Goal: Information Seeking & Learning: Learn about a topic

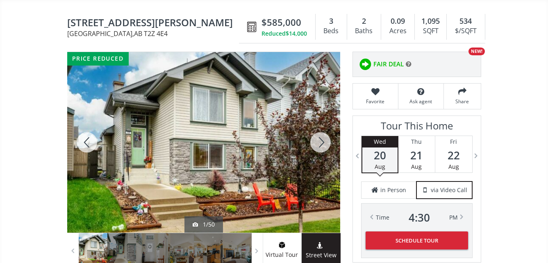
drag, startPoint x: 0, startPoint y: 0, endPoint x: 217, endPoint y: 115, distance: 246.1
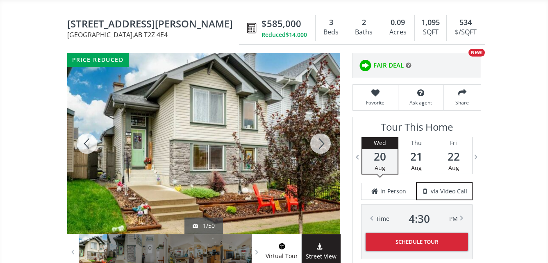
click at [217, 115] on div at bounding box center [203, 143] width 273 height 181
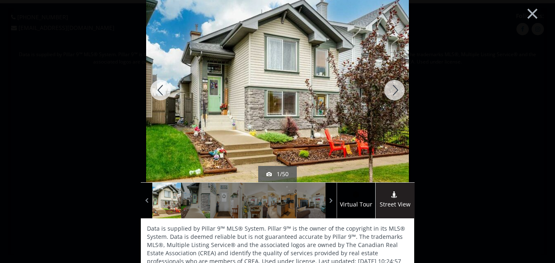
click at [393, 88] on div at bounding box center [393, 90] width 39 height 185
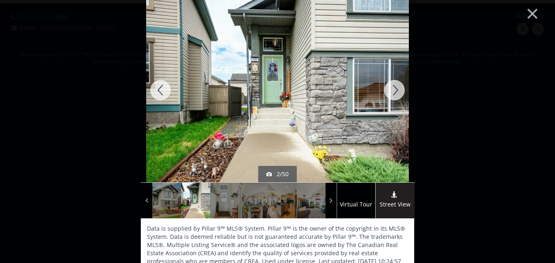
click at [391, 89] on div at bounding box center [393, 90] width 39 height 185
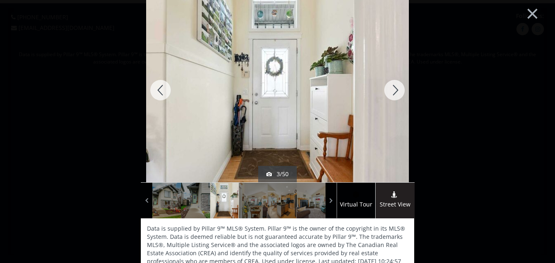
click at [393, 89] on div at bounding box center [393, 90] width 39 height 185
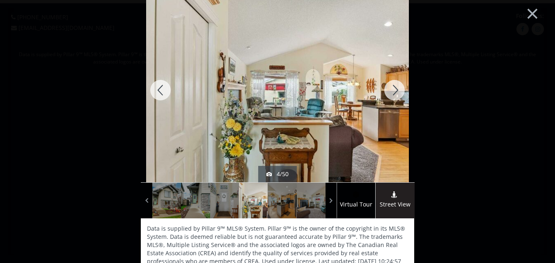
click at [393, 89] on div at bounding box center [393, 90] width 39 height 185
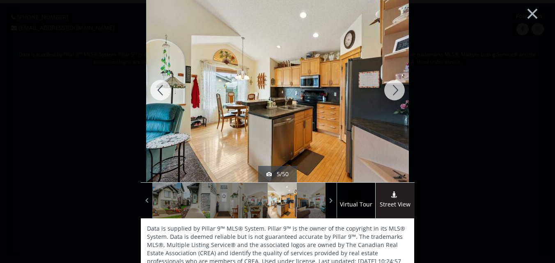
click at [393, 89] on div at bounding box center [393, 90] width 39 height 185
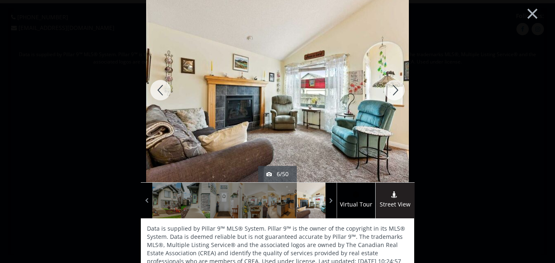
click at [393, 89] on div at bounding box center [393, 90] width 39 height 185
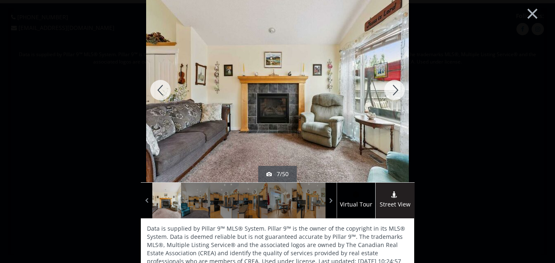
click at [393, 89] on div at bounding box center [393, 90] width 39 height 185
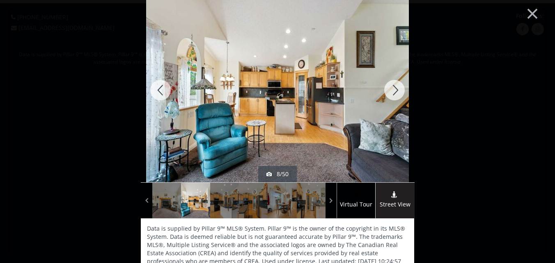
click at [393, 89] on div at bounding box center [393, 90] width 39 height 185
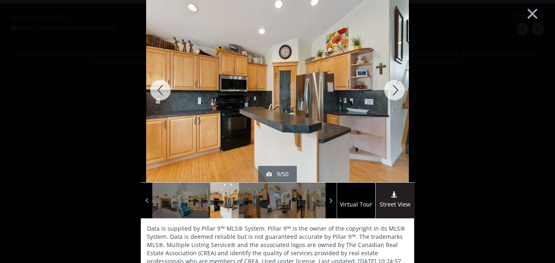
click at [393, 89] on div at bounding box center [393, 90] width 39 height 185
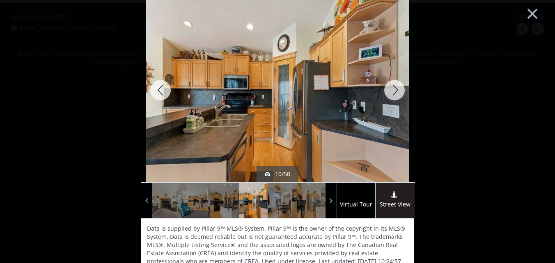
click at [393, 89] on div at bounding box center [393, 90] width 39 height 185
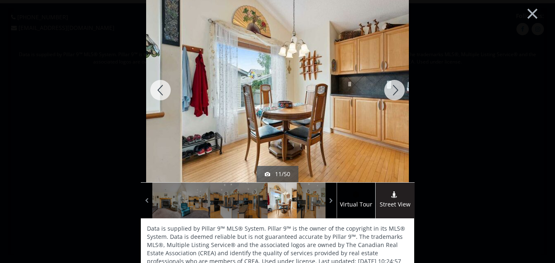
click at [393, 89] on div at bounding box center [393, 90] width 39 height 185
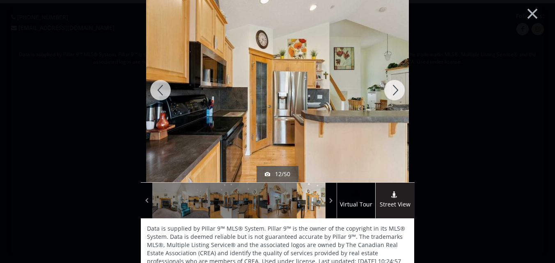
click at [393, 89] on div at bounding box center [393, 90] width 39 height 185
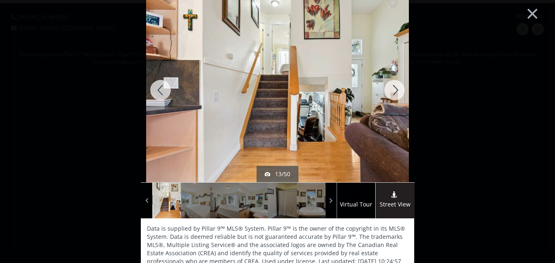
click at [394, 89] on div at bounding box center [393, 90] width 39 height 185
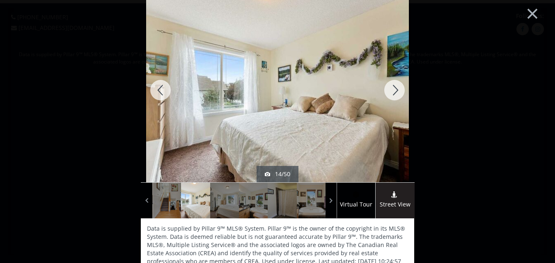
click at [394, 89] on div at bounding box center [393, 90] width 39 height 185
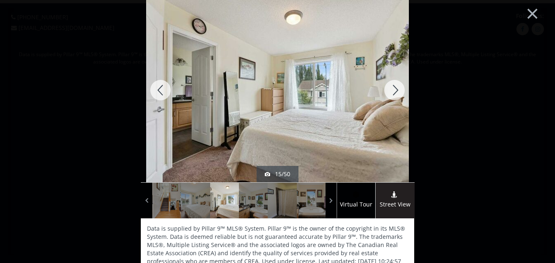
click at [394, 89] on div at bounding box center [393, 90] width 39 height 185
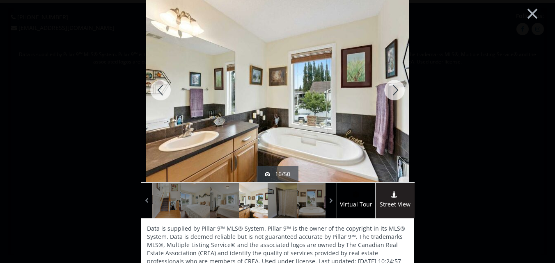
click at [394, 89] on div at bounding box center [393, 90] width 39 height 185
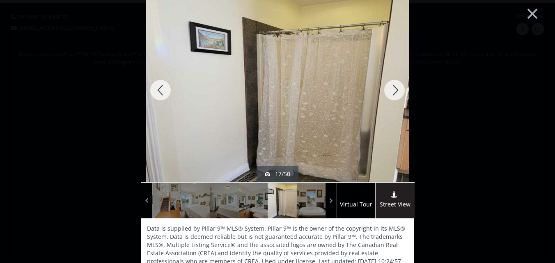
click at [394, 89] on div at bounding box center [393, 90] width 39 height 185
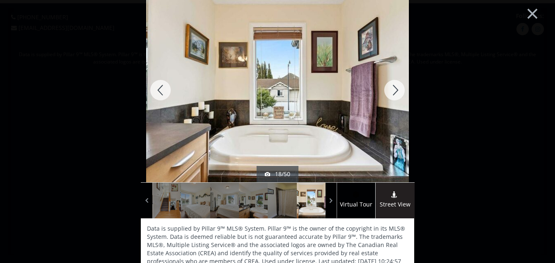
click at [394, 89] on div at bounding box center [393, 90] width 39 height 185
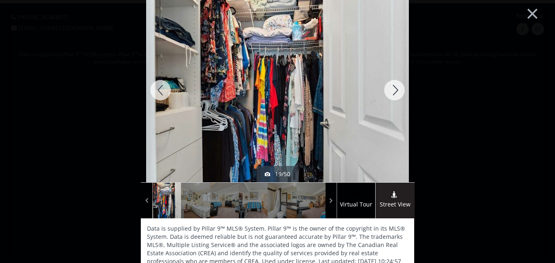
click at [394, 89] on div at bounding box center [393, 90] width 39 height 185
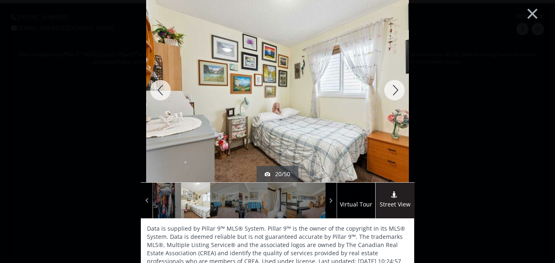
click at [394, 89] on div at bounding box center [393, 90] width 39 height 185
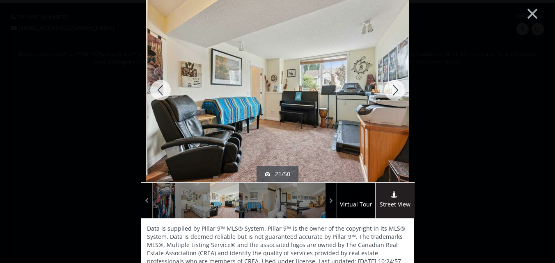
click at [394, 89] on div at bounding box center [393, 90] width 39 height 185
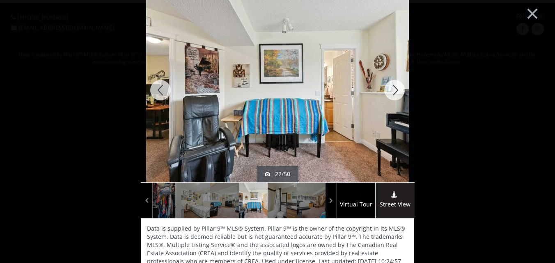
click at [394, 89] on div at bounding box center [393, 90] width 39 height 185
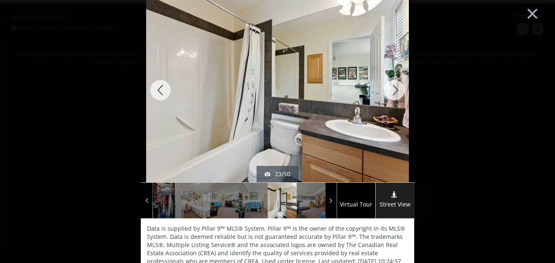
click at [394, 89] on div at bounding box center [393, 90] width 39 height 185
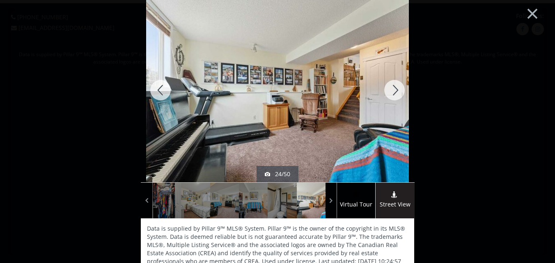
click at [394, 89] on div at bounding box center [393, 90] width 39 height 185
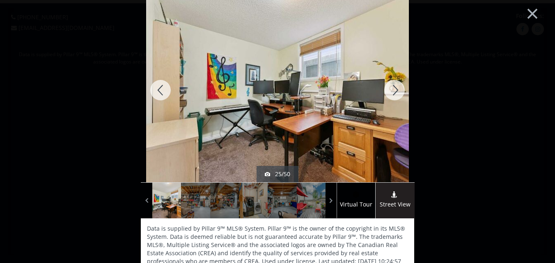
click at [394, 89] on div at bounding box center [393, 90] width 39 height 185
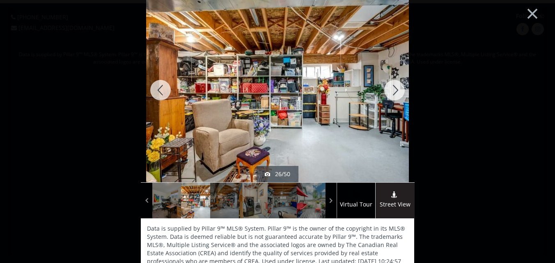
click at [394, 89] on div at bounding box center [393, 90] width 39 height 185
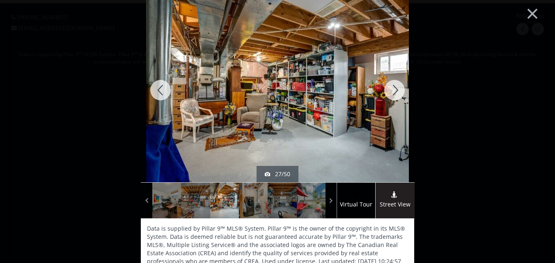
click at [394, 89] on div at bounding box center [393, 90] width 39 height 185
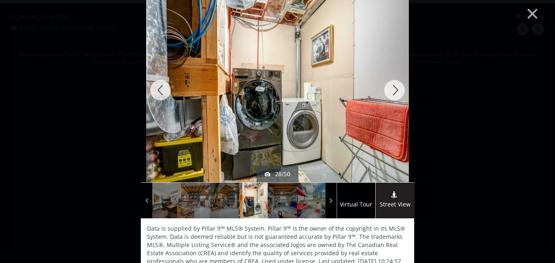
click at [394, 89] on div at bounding box center [393, 90] width 39 height 185
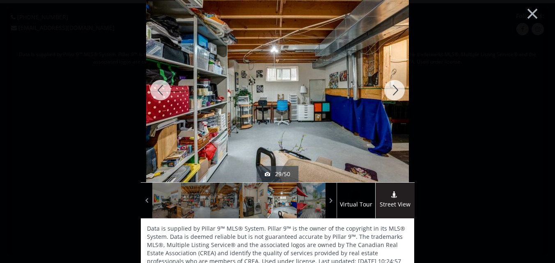
click at [394, 89] on div at bounding box center [393, 90] width 39 height 185
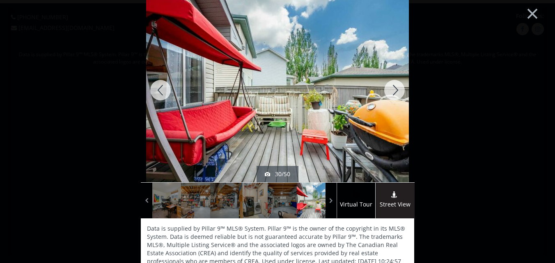
click at [394, 89] on div at bounding box center [393, 90] width 39 height 185
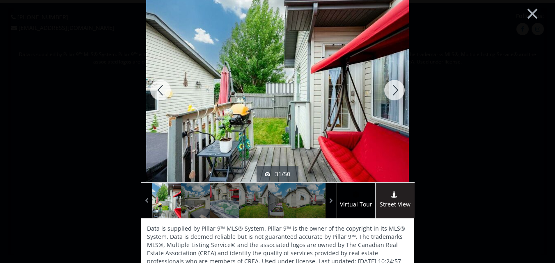
click at [394, 89] on div at bounding box center [393, 90] width 39 height 185
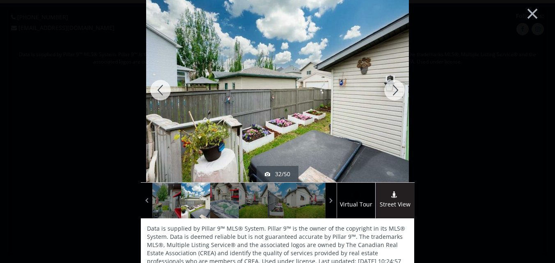
click at [394, 89] on div at bounding box center [393, 90] width 39 height 185
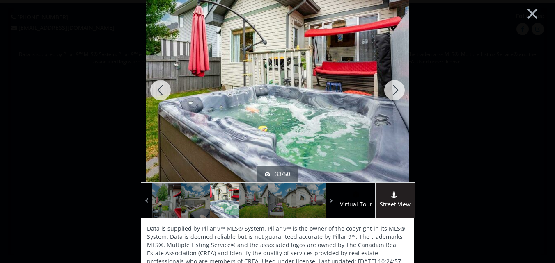
click at [394, 89] on div at bounding box center [393, 90] width 39 height 185
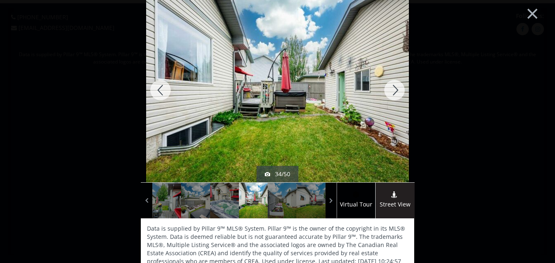
click at [394, 89] on div at bounding box center [393, 90] width 39 height 185
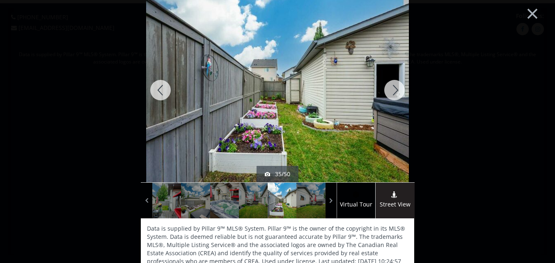
click at [394, 89] on div at bounding box center [393, 90] width 39 height 185
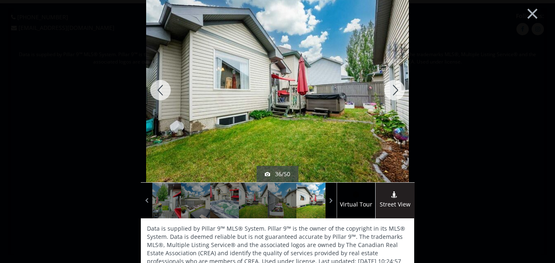
click at [394, 89] on div at bounding box center [393, 90] width 39 height 185
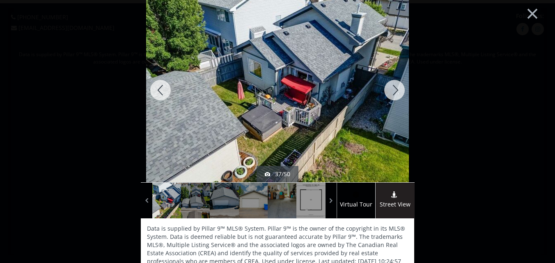
click at [394, 89] on div at bounding box center [393, 90] width 39 height 185
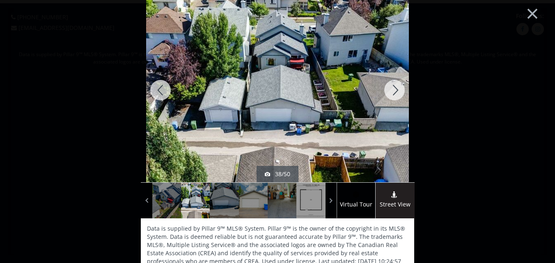
click at [393, 89] on div at bounding box center [393, 90] width 39 height 185
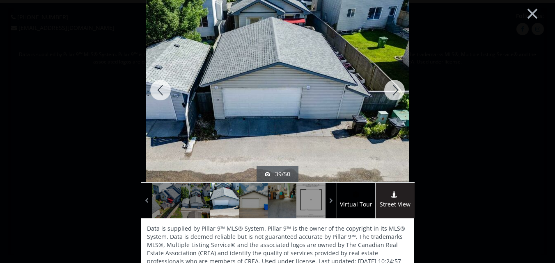
click at [393, 89] on div at bounding box center [393, 90] width 39 height 185
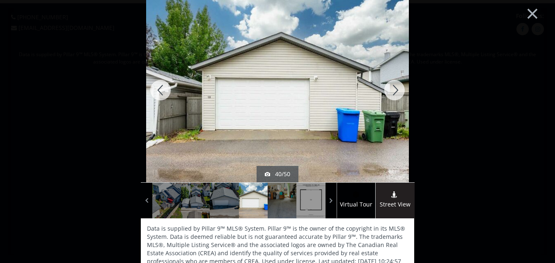
click at [393, 89] on div at bounding box center [393, 90] width 39 height 185
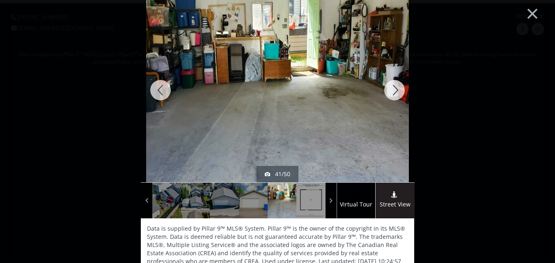
click at [393, 89] on div at bounding box center [393, 90] width 39 height 185
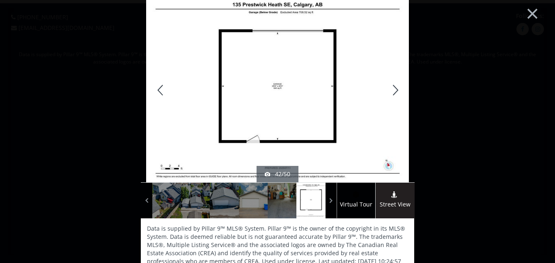
click at [393, 89] on div at bounding box center [393, 90] width 39 height 185
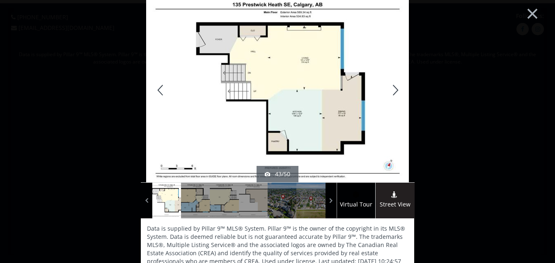
click at [393, 88] on div at bounding box center [393, 90] width 39 height 185
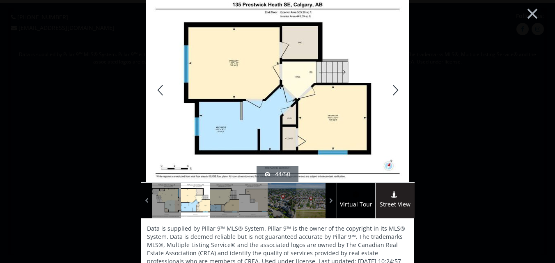
click at [395, 92] on div at bounding box center [393, 90] width 39 height 185
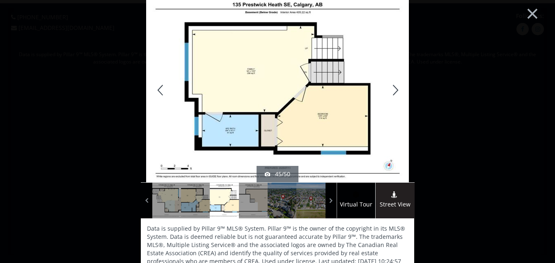
click at [397, 92] on div at bounding box center [393, 90] width 39 height 185
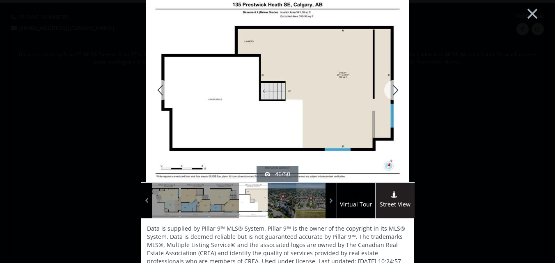
click at [391, 89] on div at bounding box center [393, 90] width 39 height 185
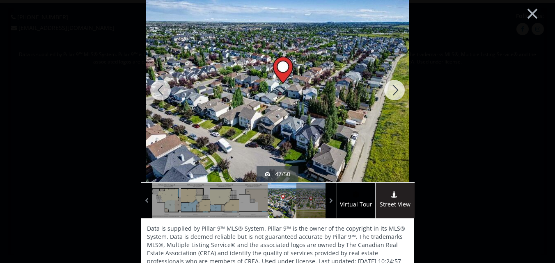
click at [391, 88] on div at bounding box center [393, 90] width 39 height 185
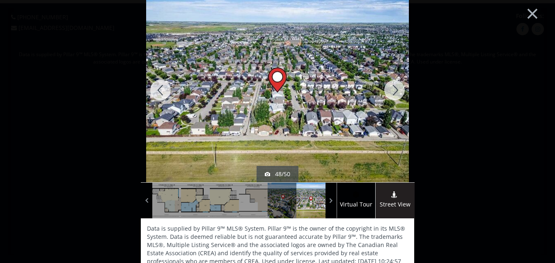
click at [391, 88] on div at bounding box center [393, 90] width 39 height 185
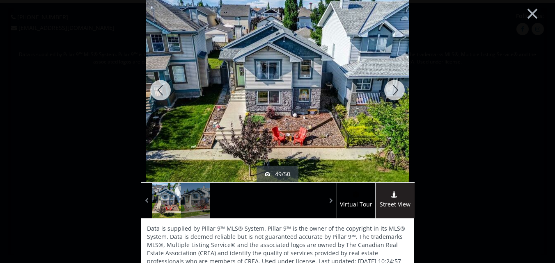
click at [391, 88] on div at bounding box center [393, 90] width 39 height 185
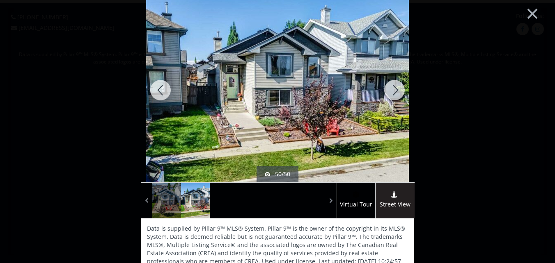
click at [391, 88] on div at bounding box center [393, 90] width 39 height 185
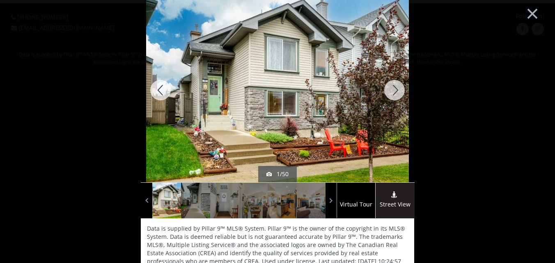
click at [391, 88] on div at bounding box center [393, 90] width 39 height 185
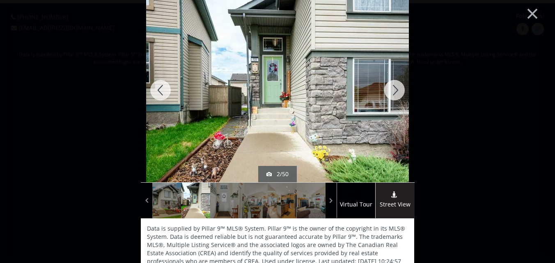
click at [391, 88] on div at bounding box center [393, 90] width 39 height 185
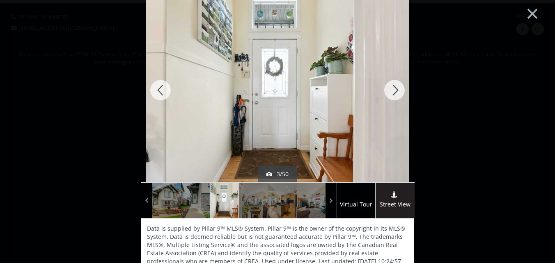
click at [391, 88] on div at bounding box center [393, 90] width 39 height 185
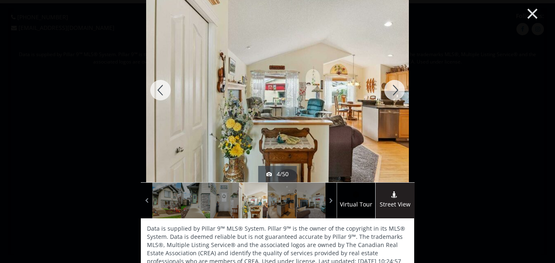
click at [529, 10] on button "×" at bounding box center [531, 13] width 45 height 34
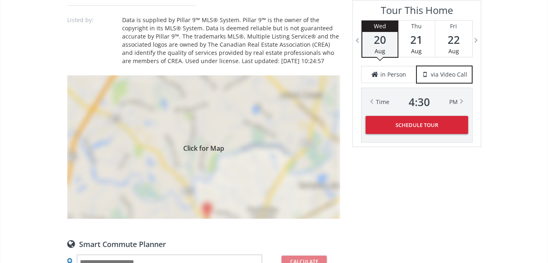
scroll to position [738, 0]
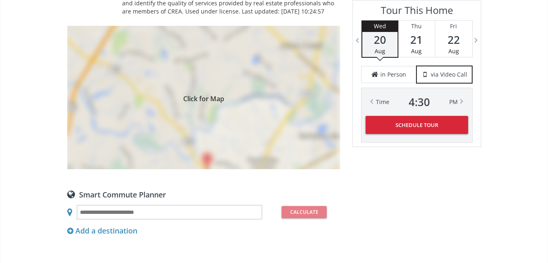
click at [199, 99] on span "Click for Map" at bounding box center [203, 97] width 273 height 7
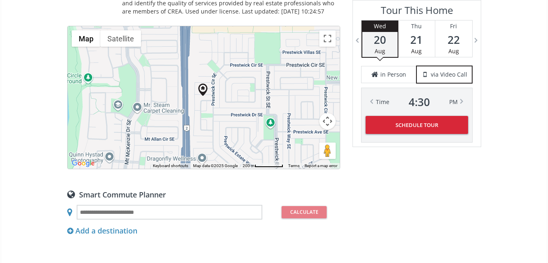
click at [217, 112] on div "To navigate, press the arrow keys." at bounding box center [204, 97] width 272 height 143
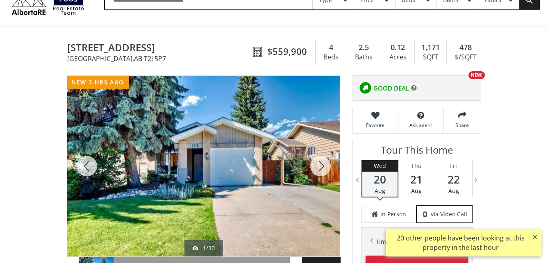
scroll to position [82, 0]
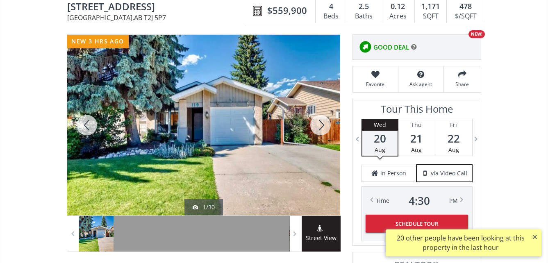
click at [244, 145] on div at bounding box center [203, 125] width 273 height 181
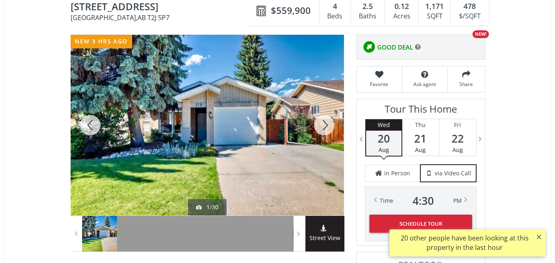
scroll to position [0, 0]
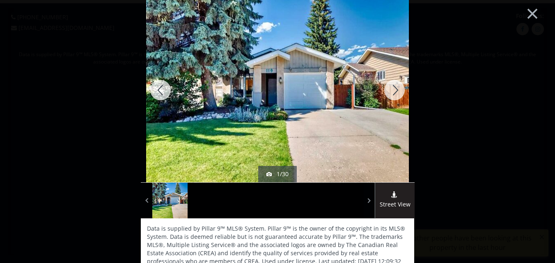
click at [392, 91] on div at bounding box center [393, 90] width 39 height 185
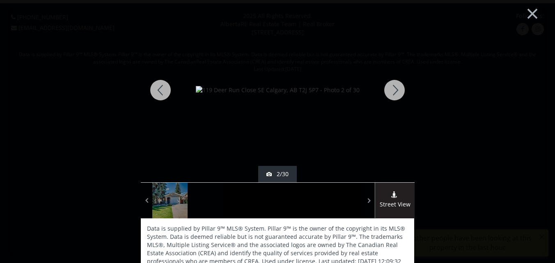
click at [156, 88] on div at bounding box center [160, 90] width 39 height 185
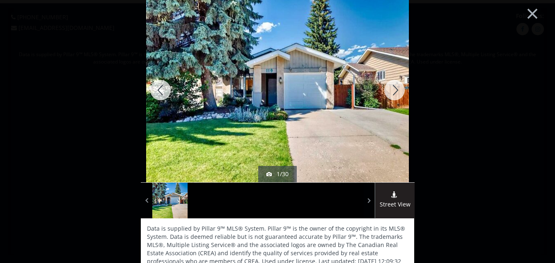
click at [395, 88] on div at bounding box center [393, 90] width 39 height 185
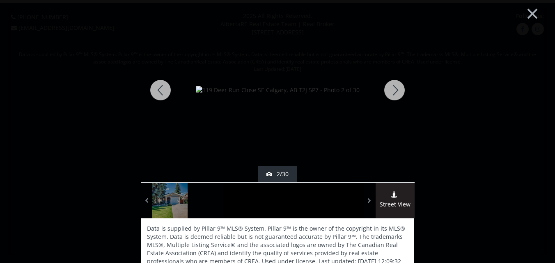
click at [390, 89] on div at bounding box center [393, 90] width 39 height 185
click at [390, 91] on div at bounding box center [393, 90] width 39 height 185
click at [152, 89] on div at bounding box center [160, 90] width 39 height 185
click at [393, 87] on div at bounding box center [393, 90] width 39 height 185
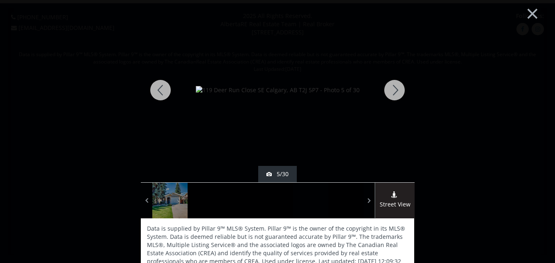
click at [393, 87] on div at bounding box center [393, 90] width 39 height 185
click at [393, 88] on div at bounding box center [393, 90] width 39 height 185
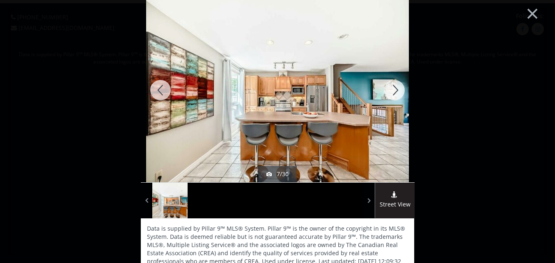
click at [393, 88] on div at bounding box center [393, 90] width 39 height 185
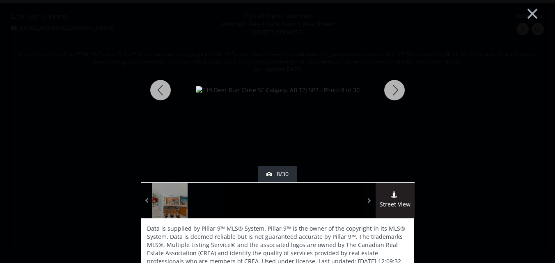
click at [393, 88] on div at bounding box center [393, 90] width 39 height 185
click at [393, 89] on div at bounding box center [393, 90] width 39 height 185
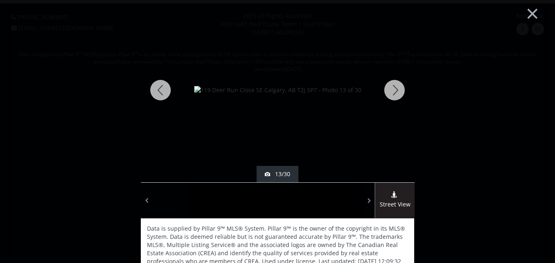
click at [393, 89] on div at bounding box center [393, 90] width 39 height 185
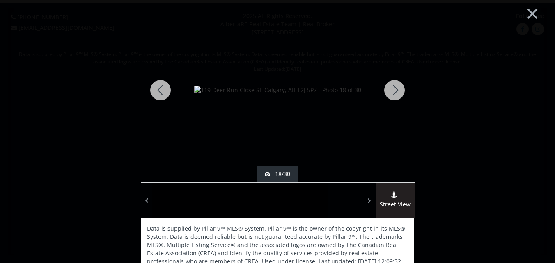
click at [393, 89] on div at bounding box center [393, 90] width 39 height 185
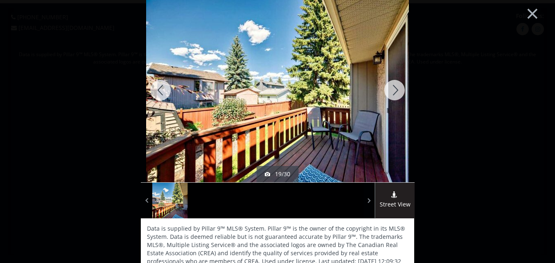
click at [393, 89] on div at bounding box center [393, 90] width 39 height 185
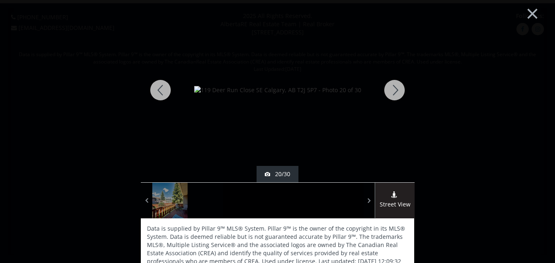
click at [393, 89] on div at bounding box center [393, 90] width 39 height 185
click at [394, 90] on div at bounding box center [393, 90] width 39 height 185
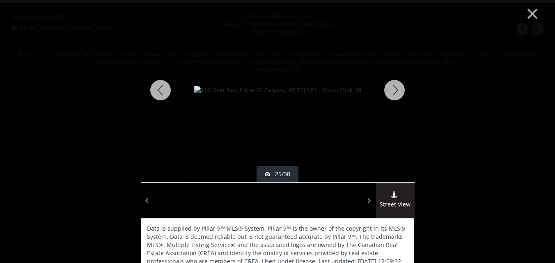
click at [395, 91] on div at bounding box center [393, 90] width 39 height 185
click at [395, 92] on div at bounding box center [393, 90] width 39 height 185
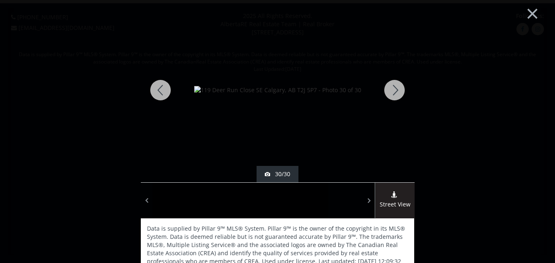
click at [393, 91] on div at bounding box center [393, 90] width 39 height 185
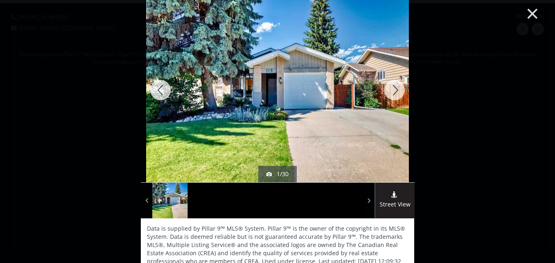
click at [527, 13] on button "×" at bounding box center [531, 13] width 45 height 34
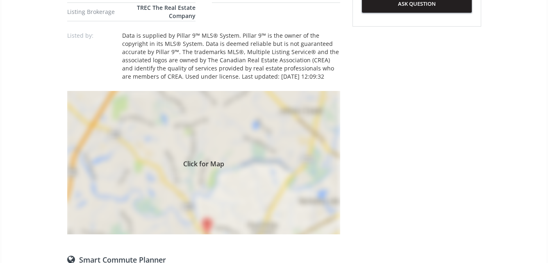
scroll to position [533, 0]
click at [212, 179] on div "Click for Map" at bounding box center [203, 163] width 273 height 144
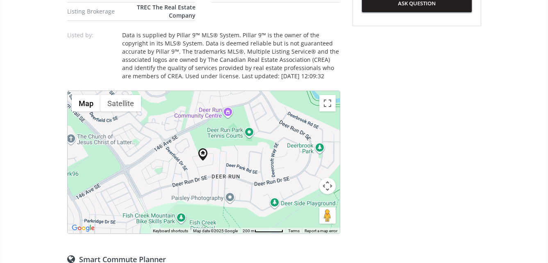
click at [209, 169] on div "To navigate, press the arrow keys." at bounding box center [204, 162] width 272 height 143
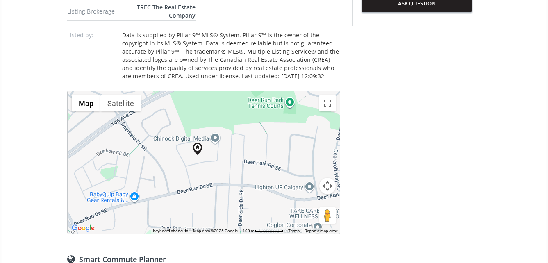
click at [209, 169] on div "To navigate, press the arrow keys." at bounding box center [204, 162] width 272 height 143
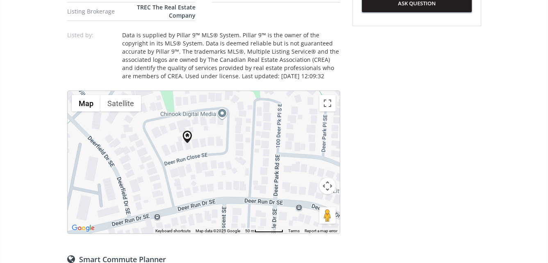
click at [204, 165] on div "To navigate, press the arrow keys." at bounding box center [204, 162] width 272 height 143
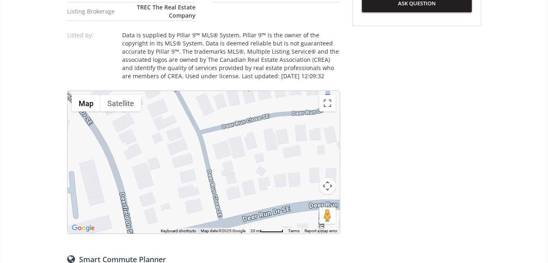
drag, startPoint x: 195, startPoint y: 130, endPoint x: 274, endPoint y: 89, distance: 88.4
click at [274, 89] on div "GREAT LOCATION. Very well updated and well kept home, very clean, move-in condi…" at bounding box center [203, 189] width 273 height 757
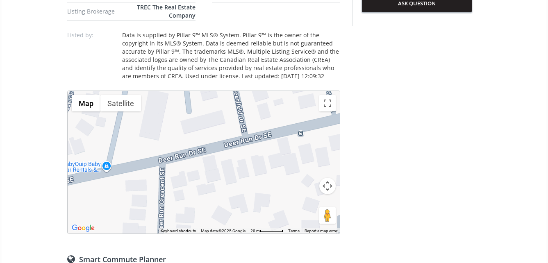
drag, startPoint x: 225, startPoint y: 193, endPoint x: 253, endPoint y: 126, distance: 73.4
click at [339, 105] on div "To navigate, press the arrow keys." at bounding box center [204, 162] width 272 height 143
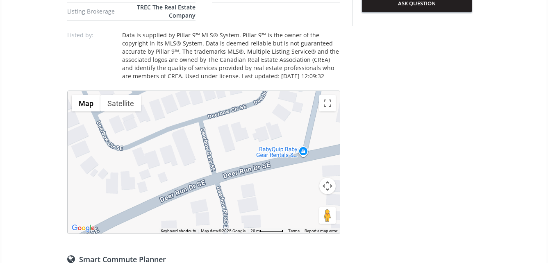
drag, startPoint x: 120, startPoint y: 159, endPoint x: 317, endPoint y: 143, distance: 197.9
click at [317, 143] on div "To navigate, press the arrow keys." at bounding box center [204, 162] width 272 height 143
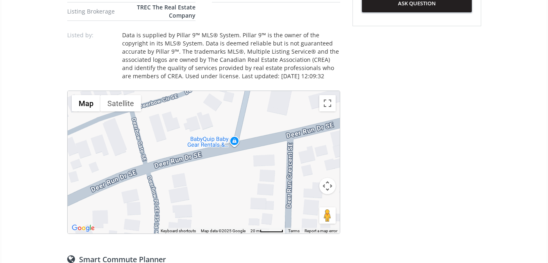
drag, startPoint x: 146, startPoint y: 211, endPoint x: 78, endPoint y: 200, distance: 68.5
click at [78, 200] on div "To navigate, press the arrow keys." at bounding box center [204, 162] width 272 height 143
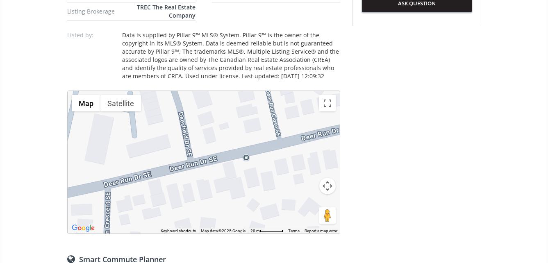
drag, startPoint x: 260, startPoint y: 167, endPoint x: 75, endPoint y: 217, distance: 190.9
click at [75, 217] on div "To navigate, press the arrow keys." at bounding box center [204, 162] width 272 height 143
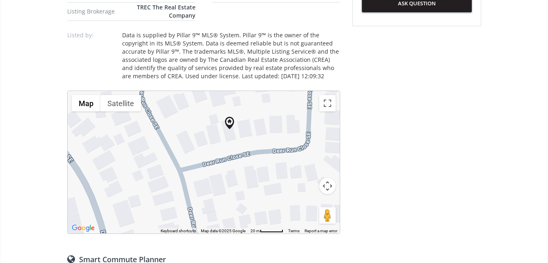
drag, startPoint x: 253, startPoint y: 170, endPoint x: 215, endPoint y: 284, distance: 120.5
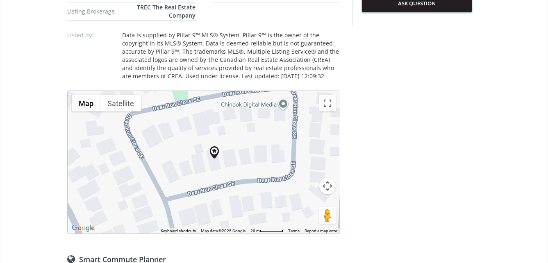
drag, startPoint x: 279, startPoint y: 187, endPoint x: 262, endPoint y: 219, distance: 36.0
click at [262, 219] on div "To navigate, press the arrow keys." at bounding box center [204, 162] width 272 height 143
click at [329, 183] on button "Map camera controls" at bounding box center [328, 186] width 16 height 16
click at [306, 204] on button "Zoom out" at bounding box center [307, 207] width 16 height 16
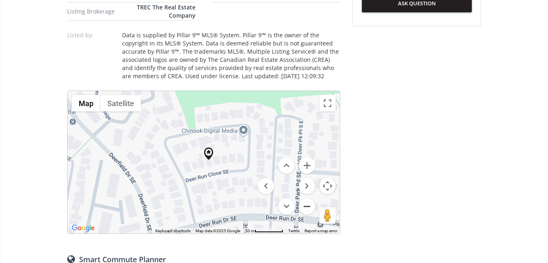
click at [306, 204] on button "Zoom out" at bounding box center [307, 207] width 16 height 16
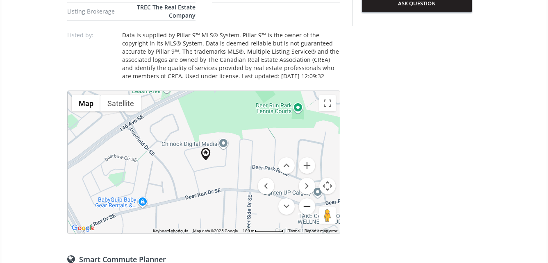
click at [306, 204] on button "Zoom out" at bounding box center [307, 207] width 16 height 16
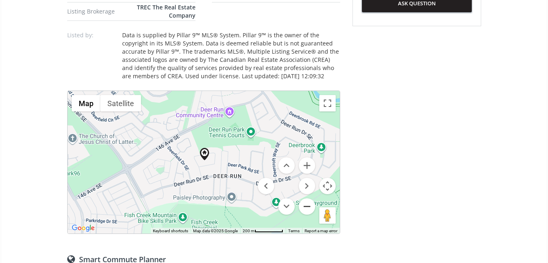
click at [307, 204] on button "Zoom out" at bounding box center [307, 207] width 16 height 16
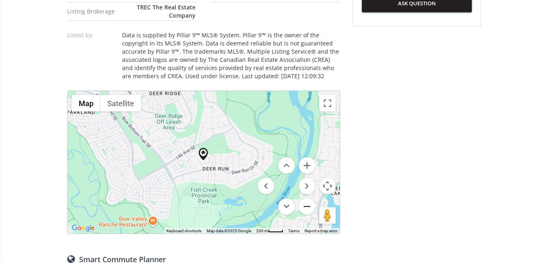
click at [307, 204] on button "Zoom out" at bounding box center [307, 207] width 16 height 16
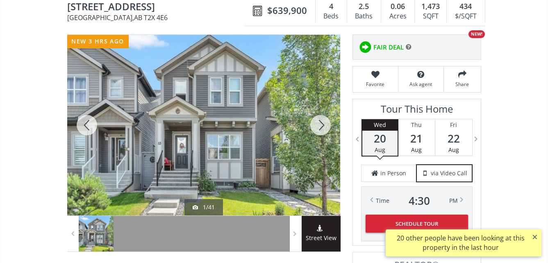
click at [250, 126] on div at bounding box center [203, 125] width 273 height 181
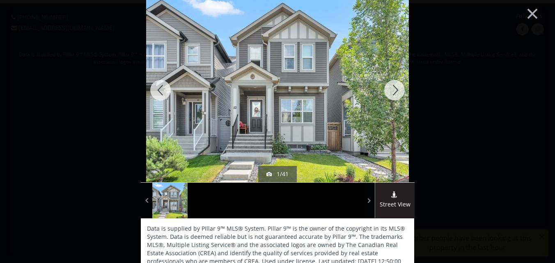
click at [391, 88] on div at bounding box center [393, 90] width 39 height 185
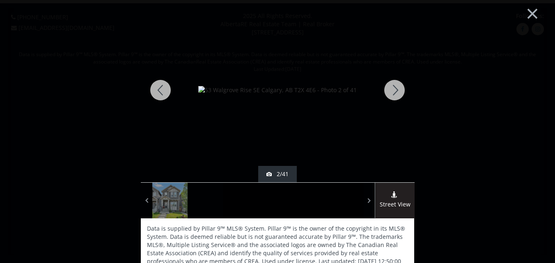
click at [388, 90] on div at bounding box center [393, 90] width 39 height 185
click at [389, 90] on div at bounding box center [393, 90] width 39 height 185
click at [390, 90] on div at bounding box center [393, 90] width 39 height 185
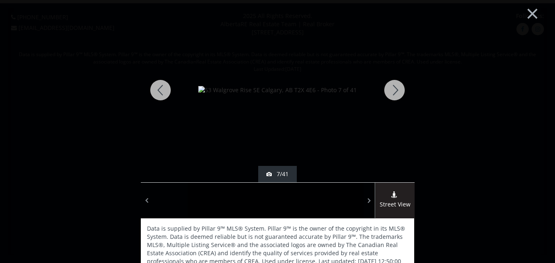
click at [390, 90] on div at bounding box center [393, 90] width 39 height 185
click at [391, 91] on div at bounding box center [393, 90] width 39 height 185
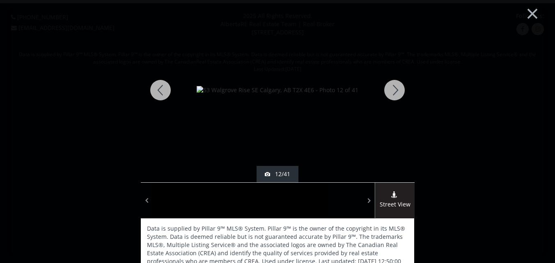
click at [392, 91] on div at bounding box center [393, 90] width 39 height 185
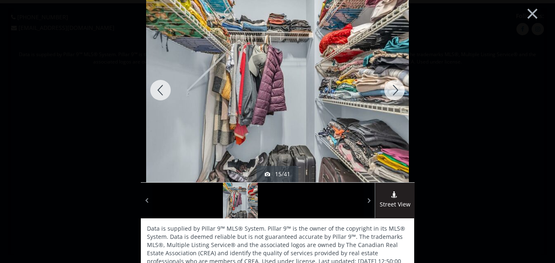
click at [392, 91] on div at bounding box center [393, 90] width 39 height 185
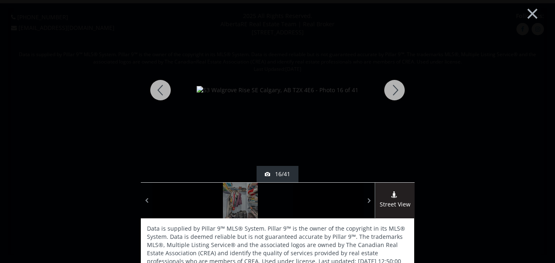
click at [392, 91] on div at bounding box center [393, 90] width 39 height 185
click at [394, 91] on div at bounding box center [393, 90] width 39 height 185
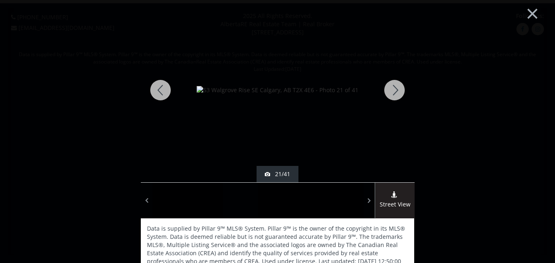
click at [394, 91] on div at bounding box center [393, 90] width 39 height 185
click at [392, 89] on div at bounding box center [393, 90] width 39 height 185
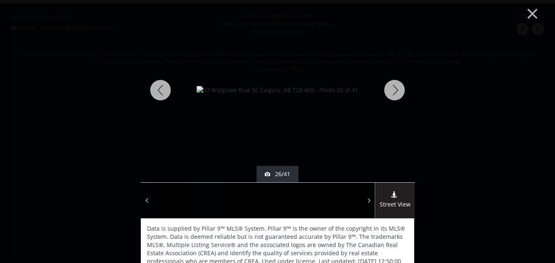
click at [392, 89] on div at bounding box center [393, 90] width 39 height 185
click at [393, 89] on div at bounding box center [393, 90] width 39 height 185
click at [392, 91] on div at bounding box center [393, 90] width 39 height 185
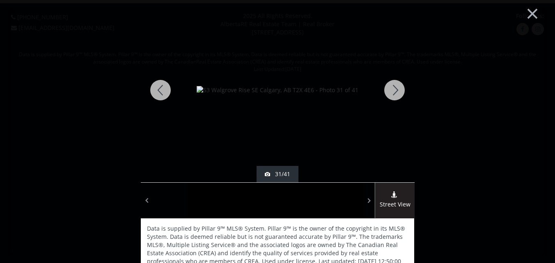
click at [392, 91] on div at bounding box center [393, 90] width 39 height 185
click at [393, 91] on div at bounding box center [393, 90] width 39 height 185
click at [394, 92] on div at bounding box center [393, 90] width 39 height 185
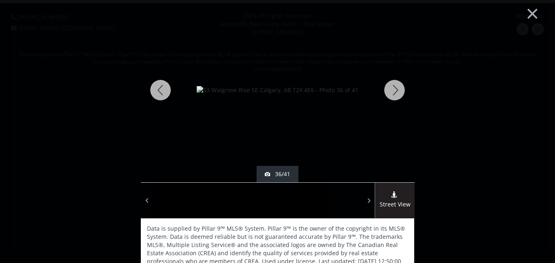
click at [388, 89] on div at bounding box center [393, 90] width 39 height 185
click at [161, 88] on div at bounding box center [160, 90] width 39 height 185
click at [394, 89] on div at bounding box center [393, 90] width 39 height 185
click at [393, 90] on div at bounding box center [393, 90] width 39 height 185
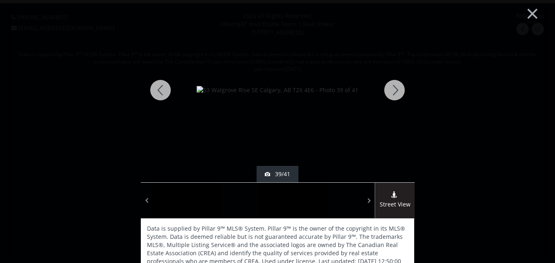
click at [393, 90] on div at bounding box center [393, 90] width 39 height 185
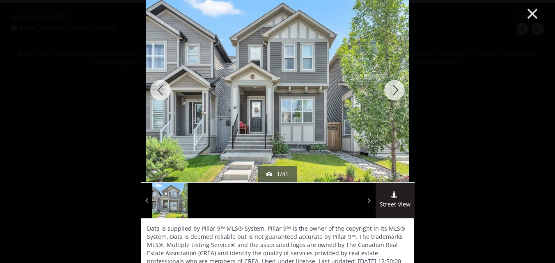
click at [527, 12] on button "×" at bounding box center [531, 13] width 45 height 34
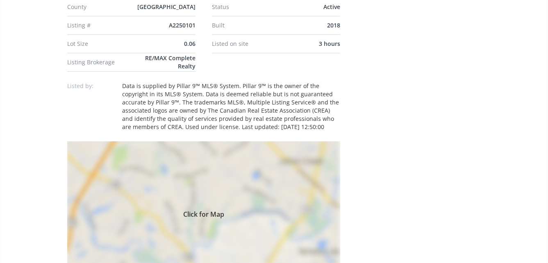
scroll to position [574, 0]
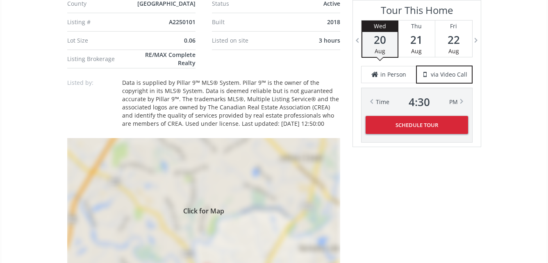
click at [202, 190] on div "Click for Map" at bounding box center [203, 210] width 273 height 144
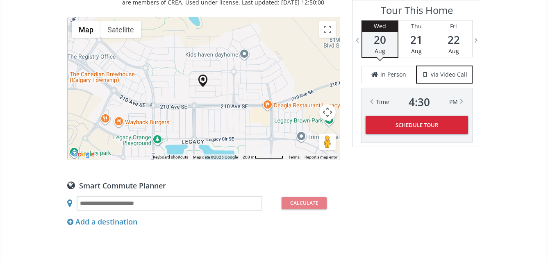
scroll to position [697, 0]
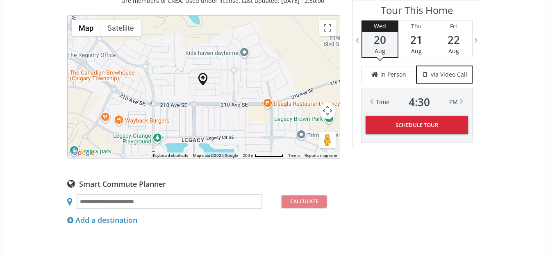
click at [214, 100] on div "To navigate, press the arrow keys." at bounding box center [204, 87] width 272 height 143
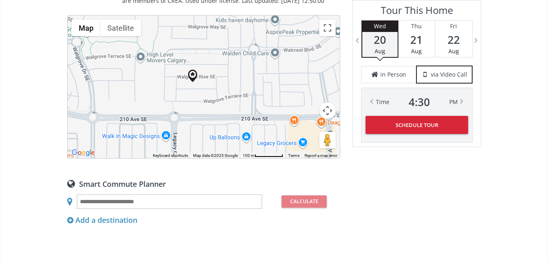
click at [215, 94] on div "To navigate, press the arrow keys." at bounding box center [204, 87] width 272 height 143
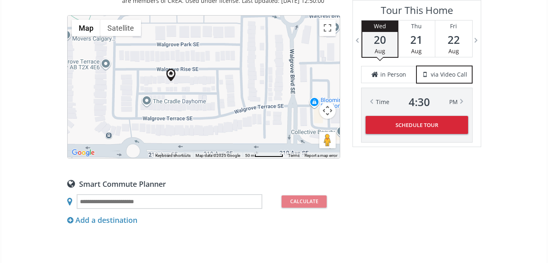
click at [196, 99] on div "To navigate, press the arrow keys." at bounding box center [204, 87] width 272 height 143
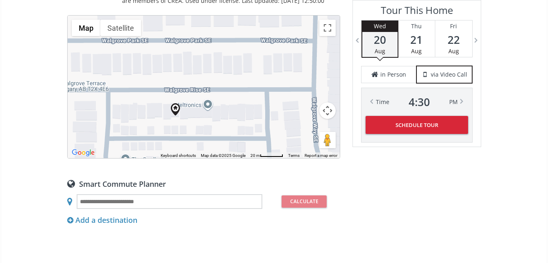
drag, startPoint x: 178, startPoint y: 91, endPoint x: 205, endPoint y: 133, distance: 50.3
click at [205, 133] on div "To navigate, press the arrow keys." at bounding box center [204, 87] width 272 height 143
click at [206, 125] on div "To navigate, press the arrow keys." at bounding box center [204, 87] width 272 height 143
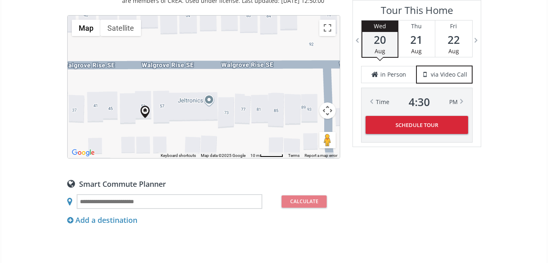
click at [329, 119] on button "Map camera controls" at bounding box center [328, 111] width 16 height 16
click at [305, 139] on button "Zoom out" at bounding box center [307, 131] width 16 height 16
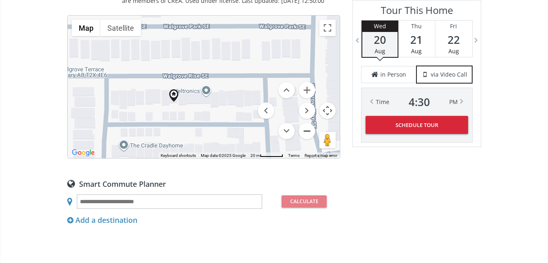
click at [305, 139] on button "Zoom out" at bounding box center [307, 131] width 16 height 16
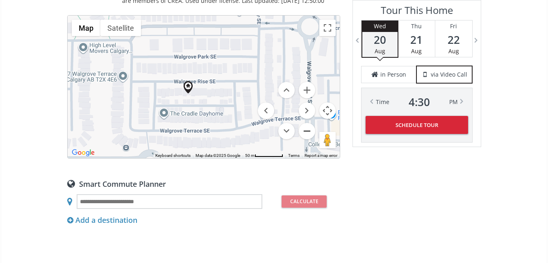
click at [305, 139] on button "Zoom out" at bounding box center [307, 131] width 16 height 16
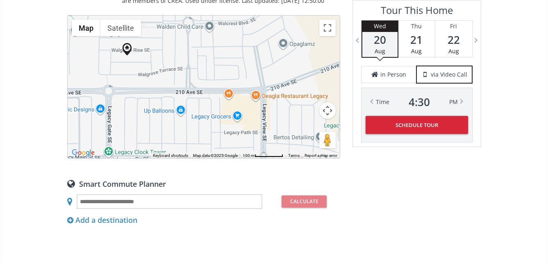
drag, startPoint x: 229, startPoint y: 131, endPoint x: 161, endPoint y: 96, distance: 76.9
click at [161, 96] on div "To navigate, press the arrow keys." at bounding box center [204, 87] width 272 height 143
click at [244, 116] on div "To navigate, press the arrow keys." at bounding box center [204, 87] width 272 height 143
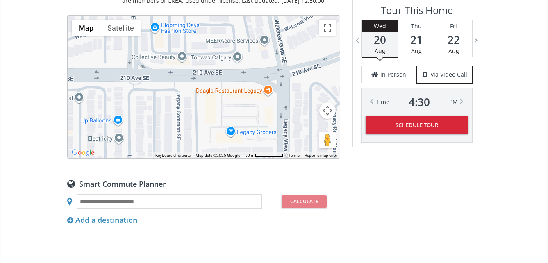
click at [247, 123] on div "To navigate, press the arrow keys." at bounding box center [204, 87] width 272 height 143
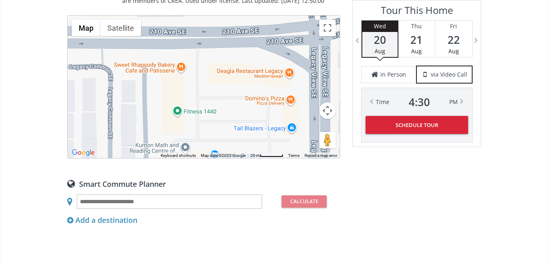
click at [215, 99] on div "To navigate, press the arrow keys." at bounding box center [204, 87] width 272 height 143
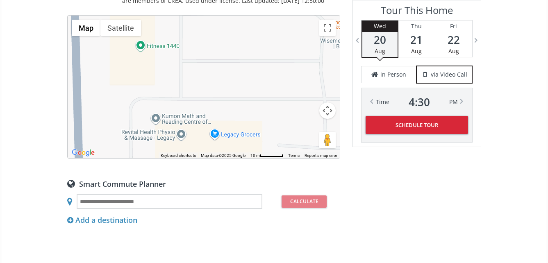
drag, startPoint x: 212, startPoint y: 111, endPoint x: 212, endPoint y: 17, distance: 93.9
click at [212, 17] on div "Neighborhood Walden Type Homes (Single Family) Total Baths 2.5 1/2 Baths 1 Coun…" at bounding box center [203, 92] width 273 height 890
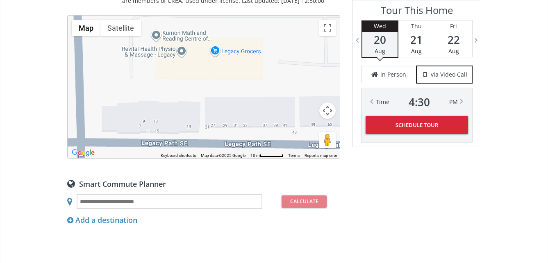
drag, startPoint x: 222, startPoint y: 107, endPoint x: 222, endPoint y: 24, distance: 82.9
click at [222, 24] on div "Neighborhood Walden Type Homes (Single Family) Total Baths 2.5 1/2 Baths 1 Coun…" at bounding box center [203, 92] width 273 height 890
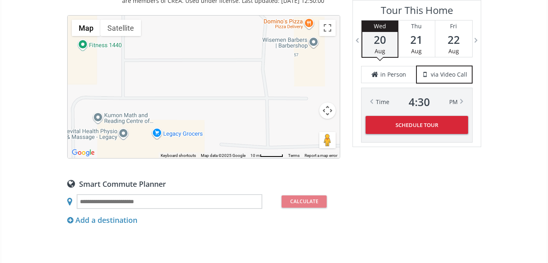
drag, startPoint x: 232, startPoint y: 93, endPoint x: 183, endPoint y: 178, distance: 98.7
click at [182, 178] on div "Neighborhood Walden Type Homes (Single Family) Total Baths 2.5 1/2 Baths 1 Coun…" at bounding box center [203, 92] width 273 height 890
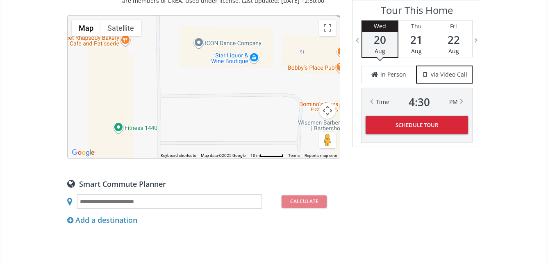
drag, startPoint x: 232, startPoint y: 82, endPoint x: 260, endPoint y: 164, distance: 86.4
click at [260, 158] on div "To navigate, press the arrow keys. Map Terrain Satellite Labels Keyboard shortc…" at bounding box center [204, 87] width 272 height 143
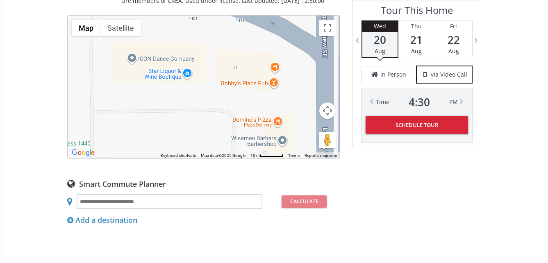
drag, startPoint x: 249, startPoint y: 130, endPoint x: 202, endPoint y: 138, distance: 47.5
click at [196, 134] on div "To navigate, press the arrow keys." at bounding box center [204, 87] width 272 height 143
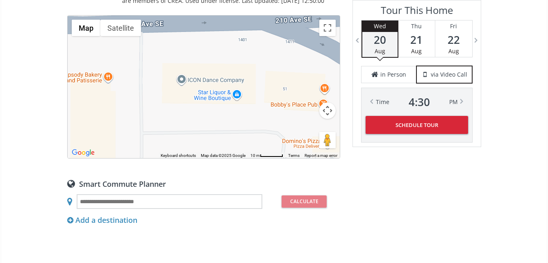
click at [326, 118] on button "Map camera controls" at bounding box center [328, 111] width 16 height 16
click at [307, 139] on button "Zoom out" at bounding box center [307, 131] width 16 height 16
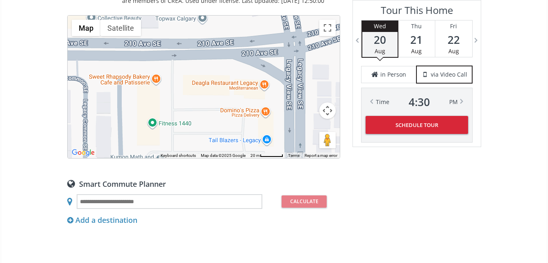
click at [241, 105] on div "To navigate, press the arrow keys." at bounding box center [204, 87] width 272 height 143
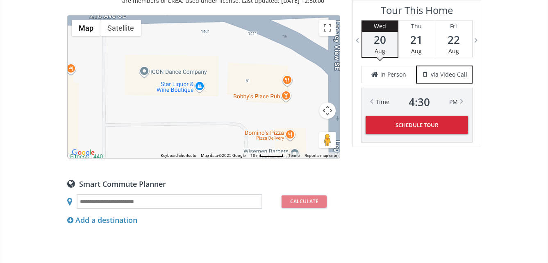
click at [329, 115] on button "Map camera controls" at bounding box center [328, 111] width 16 height 16
click at [307, 137] on button "Zoom out" at bounding box center [307, 131] width 16 height 16
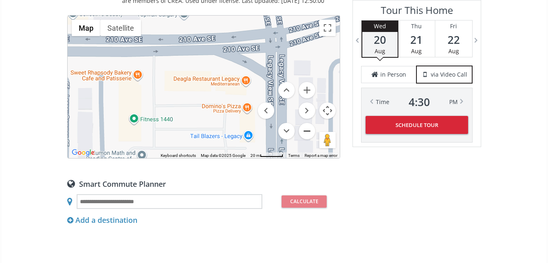
click at [307, 137] on button "Zoom out" at bounding box center [307, 131] width 16 height 16
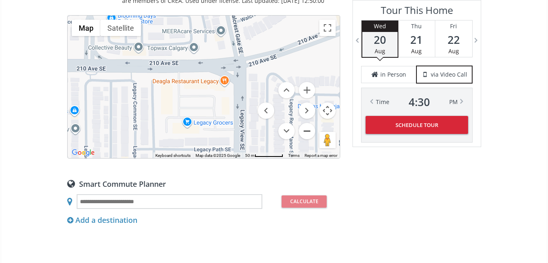
click at [308, 139] on button "Zoom out" at bounding box center [307, 131] width 16 height 16
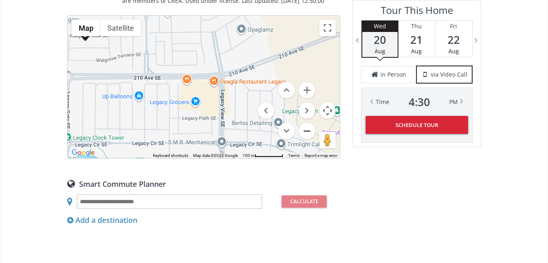
click at [308, 139] on button "Zoom out" at bounding box center [307, 131] width 16 height 16
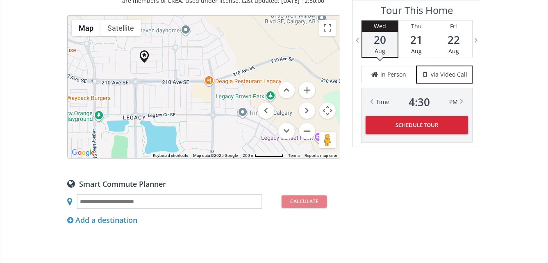
click at [308, 139] on button "Zoom out" at bounding box center [307, 131] width 16 height 16
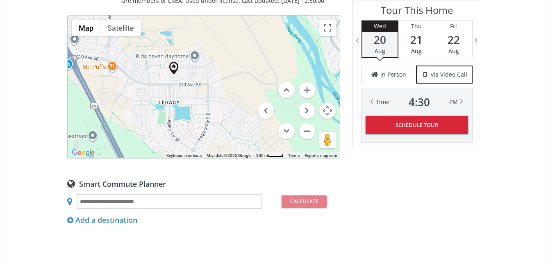
click at [308, 139] on button "Zoom out" at bounding box center [307, 131] width 16 height 16
